Goal: Task Accomplishment & Management: Use online tool/utility

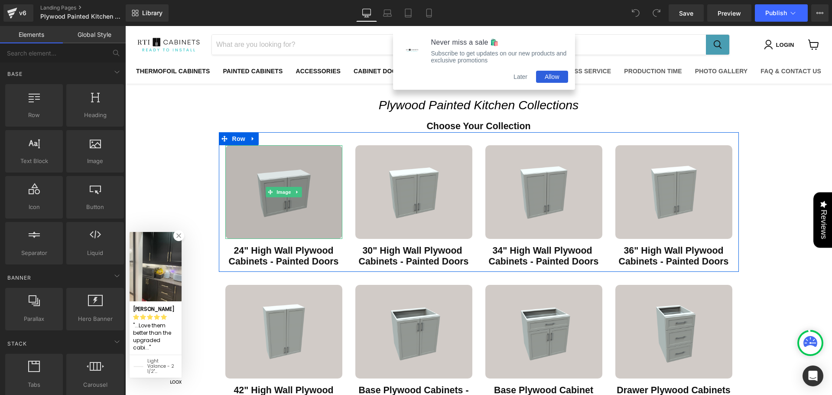
click at [308, 213] on img "Main content" at bounding box center [283, 192] width 117 height 94
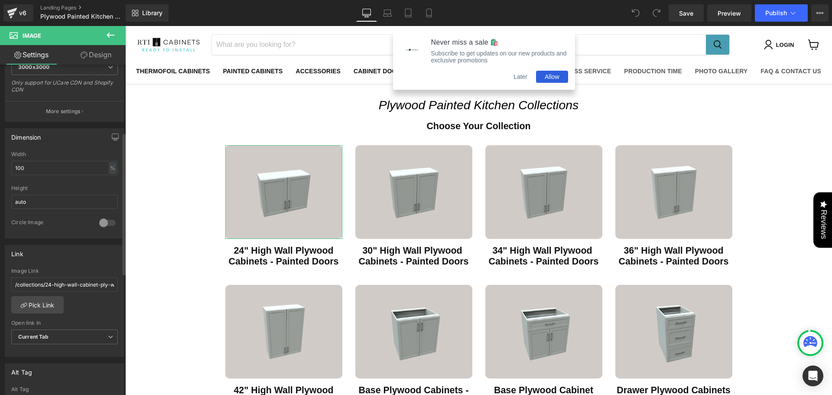
scroll to position [202, 0]
click at [87, 282] on input "/collections/24-high-wall-cabinet-ply-wood-boxes-painted-doors" at bounding box center [64, 282] width 107 height 14
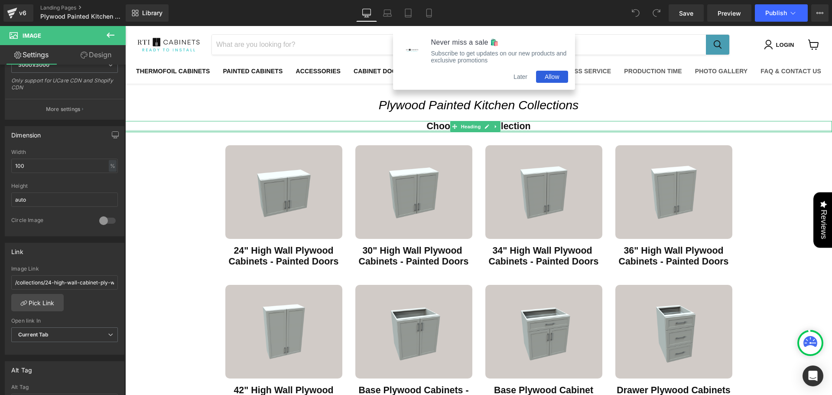
click at [169, 131] on div "Main content" at bounding box center [478, 131] width 707 height 2
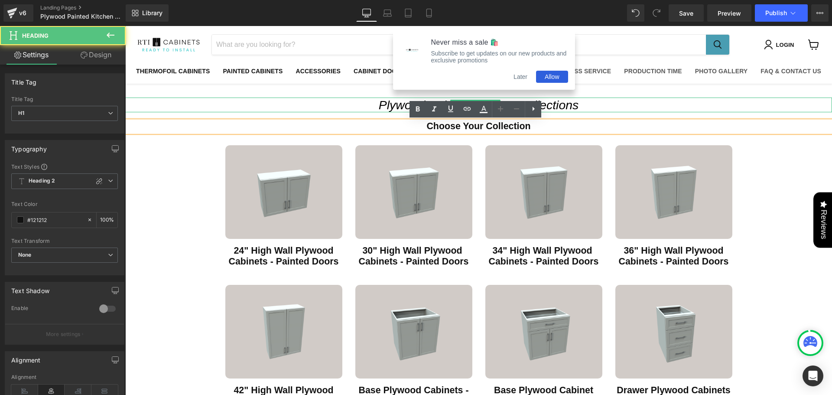
click at [179, 102] on h1 "Plywood Painted Kitchen Collections" at bounding box center [478, 105] width 707 height 15
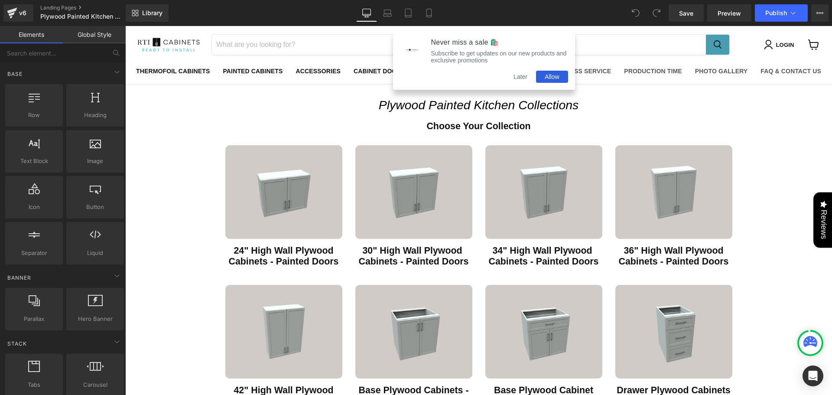
click at [526, 81] on button "Later" at bounding box center [520, 77] width 31 height 12
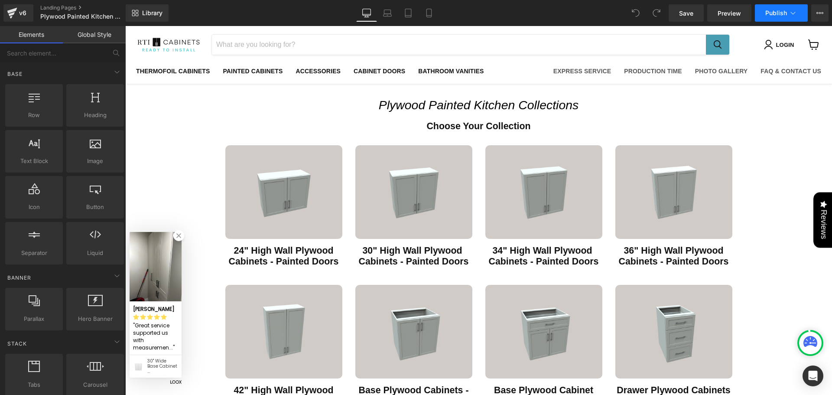
click at [764, 14] on button "Publish" at bounding box center [781, 12] width 53 height 17
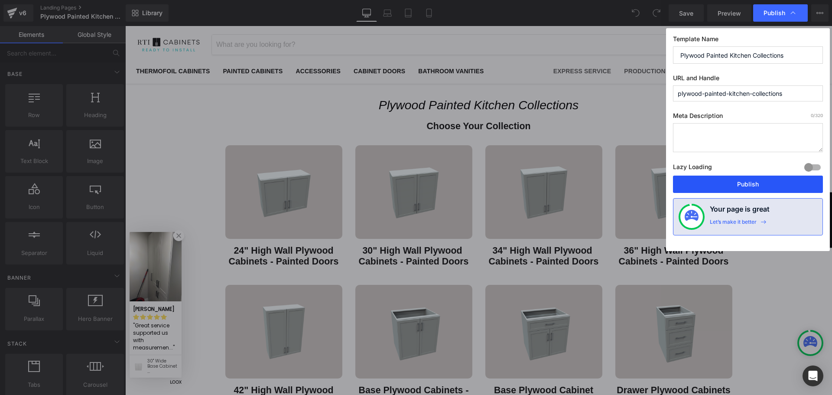
click at [741, 189] on button "Publish" at bounding box center [748, 184] width 150 height 17
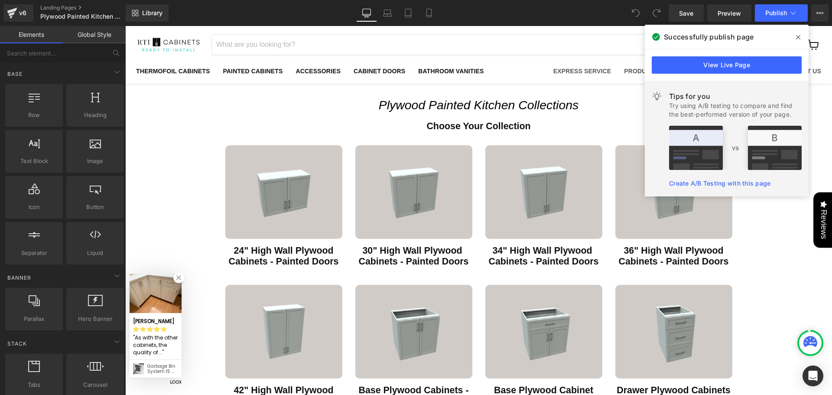
click at [799, 38] on icon at bounding box center [798, 37] width 4 height 4
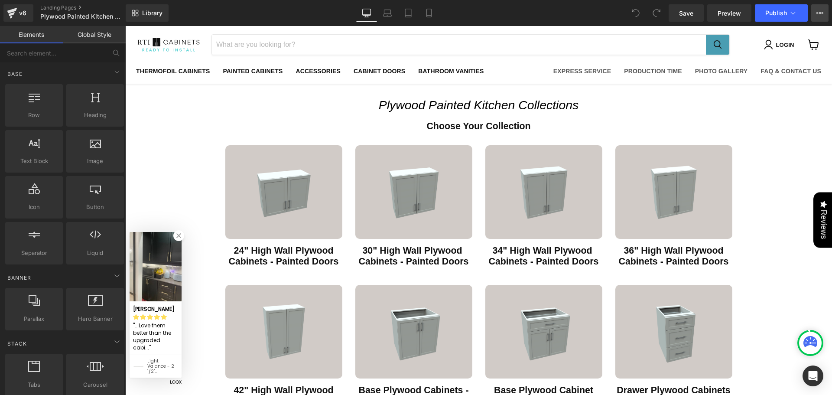
click at [818, 19] on button "View Live Page View with current Template Save Template to Library Schedule Pub…" at bounding box center [819, 12] width 17 height 17
